Goal: Find specific page/section: Find specific page/section

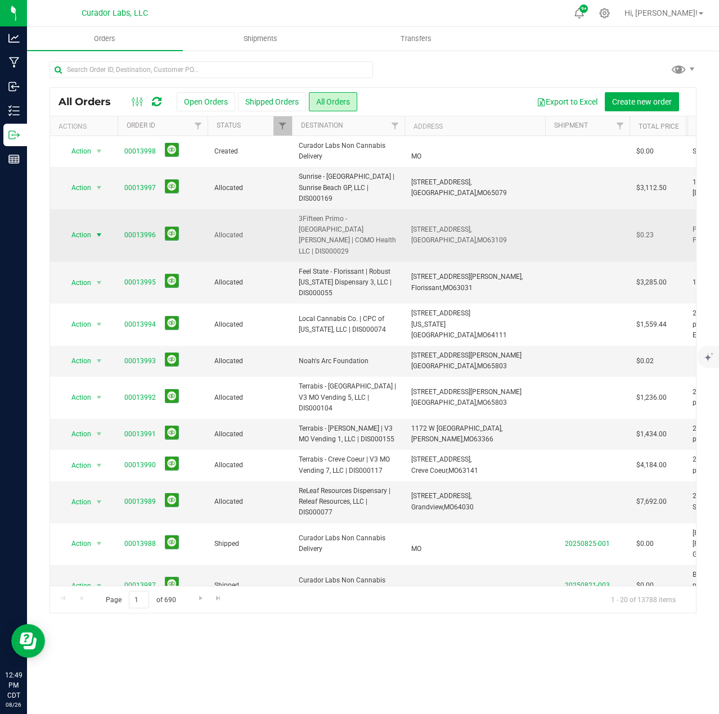
click at [94, 231] on span "select" at bounding box center [98, 235] width 9 height 9
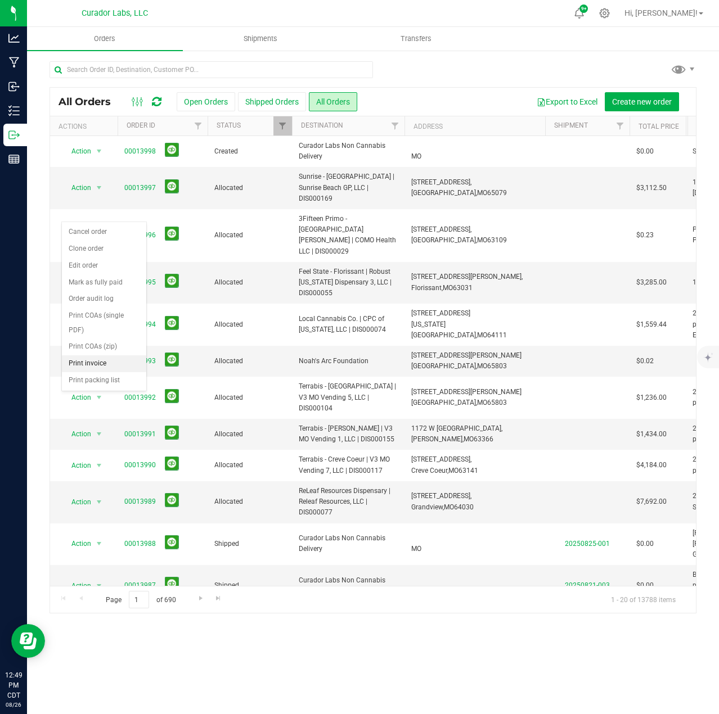
click at [108, 362] on li "Print invoice" at bounding box center [104, 363] width 84 height 17
click at [610, 16] on icon at bounding box center [604, 13] width 12 height 12
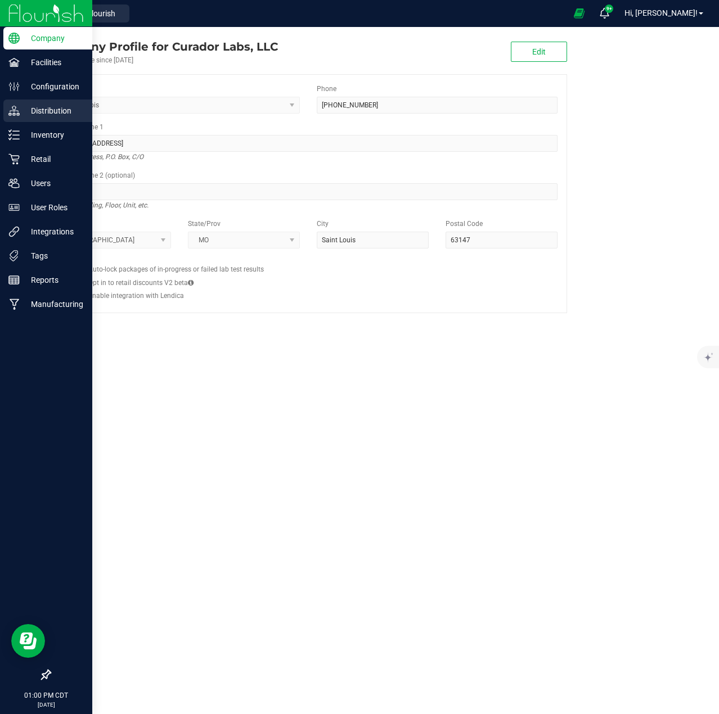
click at [42, 112] on p "Distribution" at bounding box center [53, 110] width 67 height 13
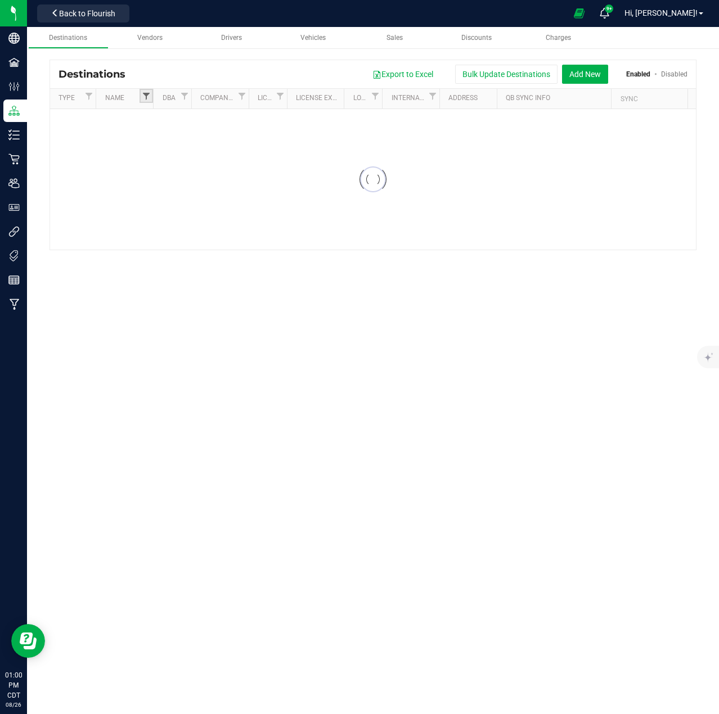
click at [145, 96] on span "Filter" at bounding box center [146, 96] width 9 height 9
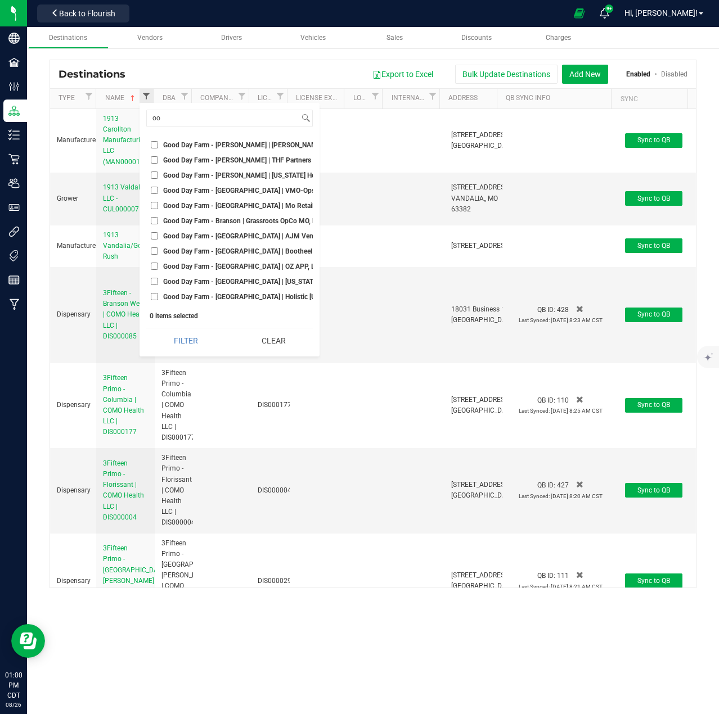
type input "o"
type input "go"
click at [240, 113] on input "go" at bounding box center [223, 118] width 152 height 16
